Goal: Task Accomplishment & Management: Manage account settings

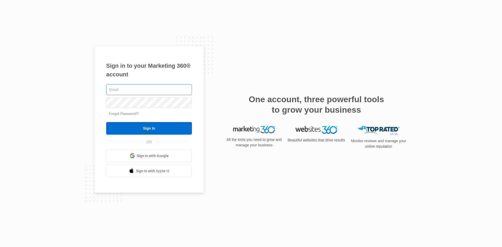
type input "[EMAIL_ADDRESS][DOMAIN_NAME]"
click at [139, 84] on input "[EMAIL_ADDRESS][DOMAIN_NAME]" at bounding box center [149, 89] width 86 height 11
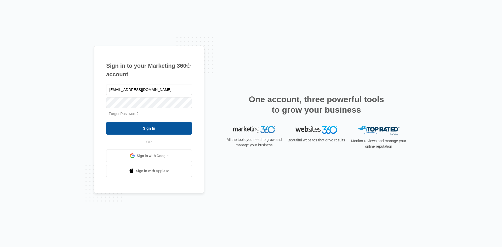
click at [118, 126] on input "Sign In" at bounding box center [149, 128] width 86 height 13
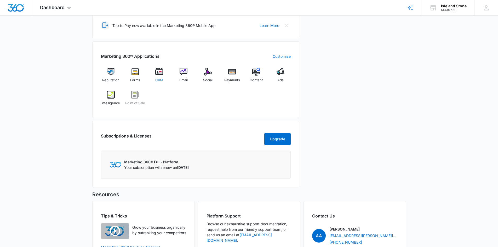
scroll to position [183, 0]
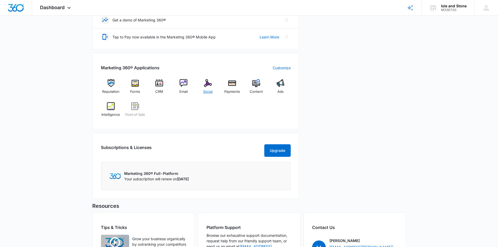
click at [210, 86] on img at bounding box center [208, 83] width 8 height 8
